Goal: Information Seeking & Learning: Find specific page/section

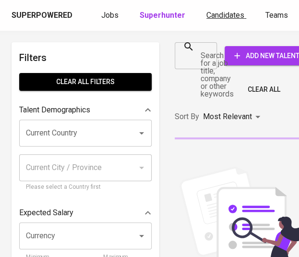
click at [226, 19] on span "Candidates" at bounding box center [226, 15] width 38 height 9
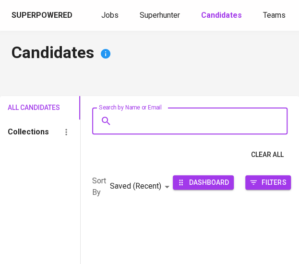
click at [150, 118] on input "Search by Name or Email" at bounding box center [192, 121] width 153 height 18
paste input "AUTON BIOTECH [GEOGRAPHIC_DATA]"
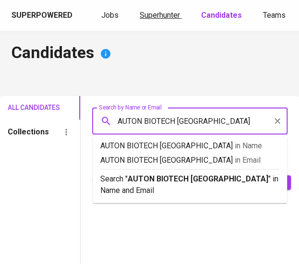
type input "AUTON BIOTECH [GEOGRAPHIC_DATA]"
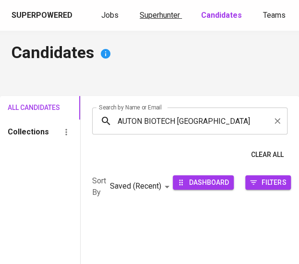
click at [169, 19] on span "Superhunter" at bounding box center [160, 15] width 40 height 9
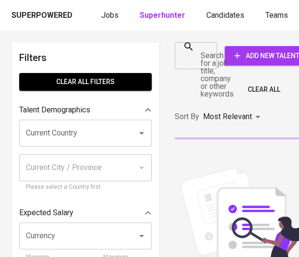
click at [207, 58] on div at bounding box center [206, 55] width 12 height 13
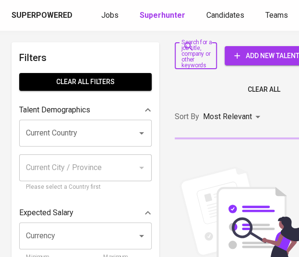
paste input "AUTON BIOTECH [GEOGRAPHIC_DATA]"
type input "AUTON BIOTECH [GEOGRAPHIC_DATA]"
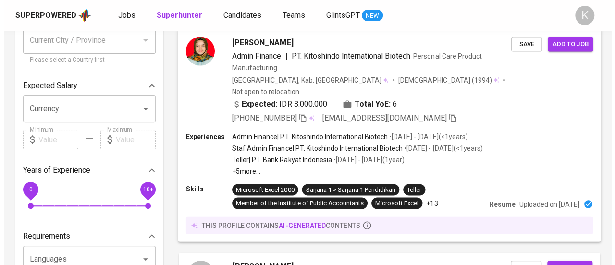
scroll to position [127, 0]
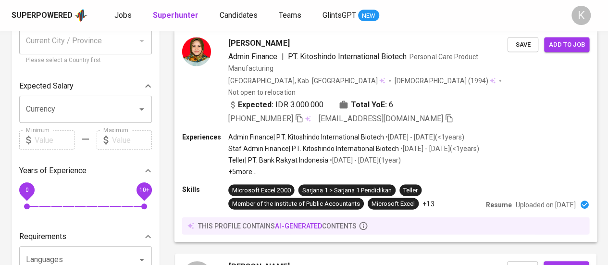
click at [306, 132] on p "Admin Finance | PT. Kitoshindo International Biotech" at bounding box center [306, 137] width 156 height 10
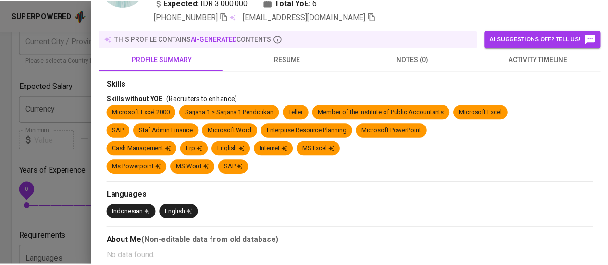
scroll to position [0, 0]
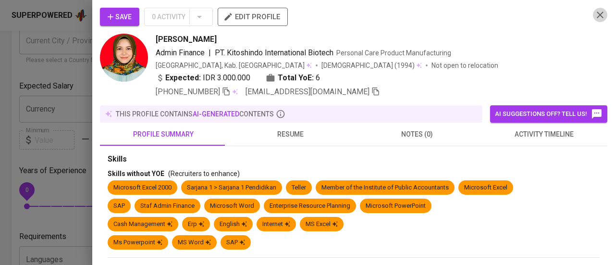
click at [306, 15] on icon "button" at bounding box center [599, 15] width 7 height 7
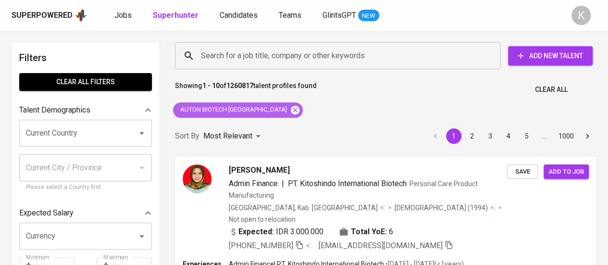
click at [290, 108] on icon at bounding box center [295, 110] width 11 height 11
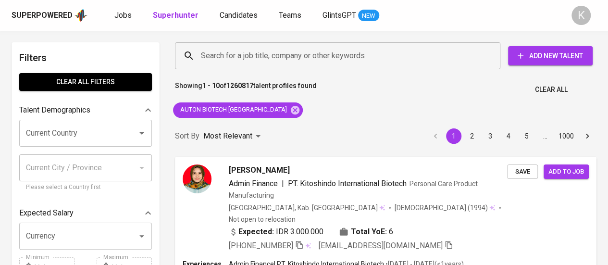
click at [272, 58] on input "Search for a job title, company or other keywords" at bounding box center [339, 56] width 283 height 18
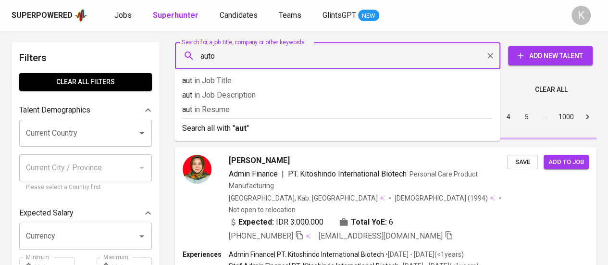
type input "auton"
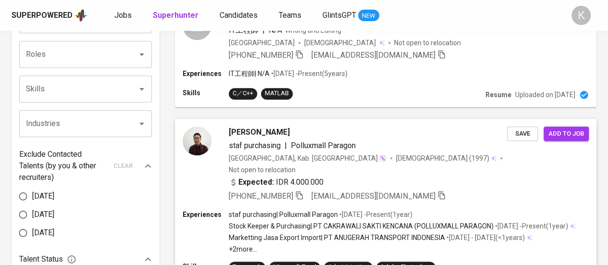
scroll to position [255, 0]
